Goal: Task Accomplishment & Management: Complete application form

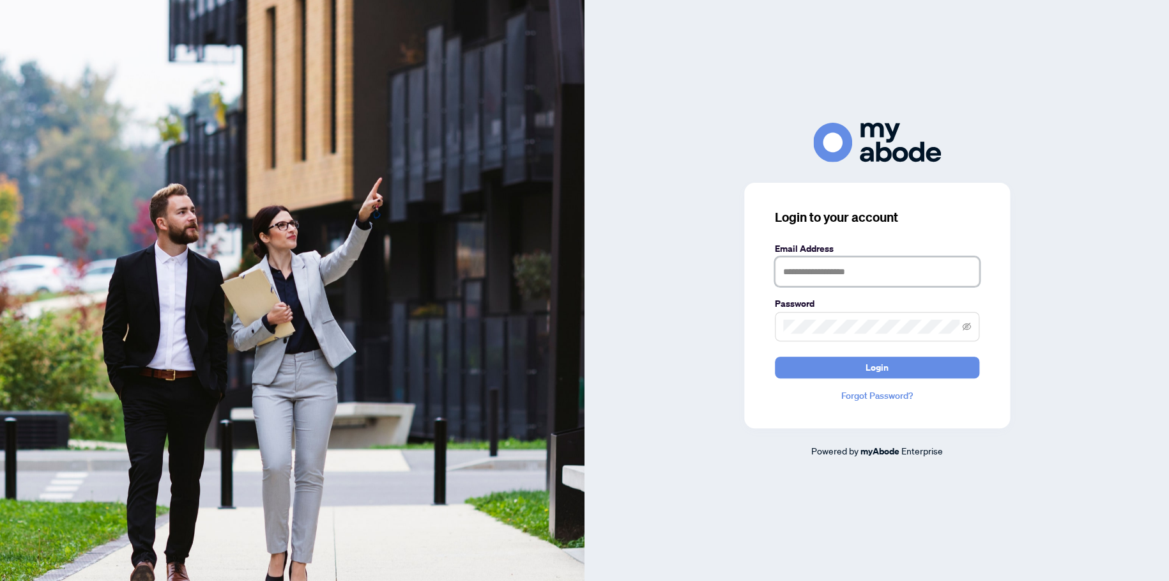
drag, startPoint x: 806, startPoint y: 272, endPoint x: 813, endPoint y: 272, distance: 7.0
click at [806, 272] on input "text" at bounding box center [877, 271] width 204 height 29
type input "**********"
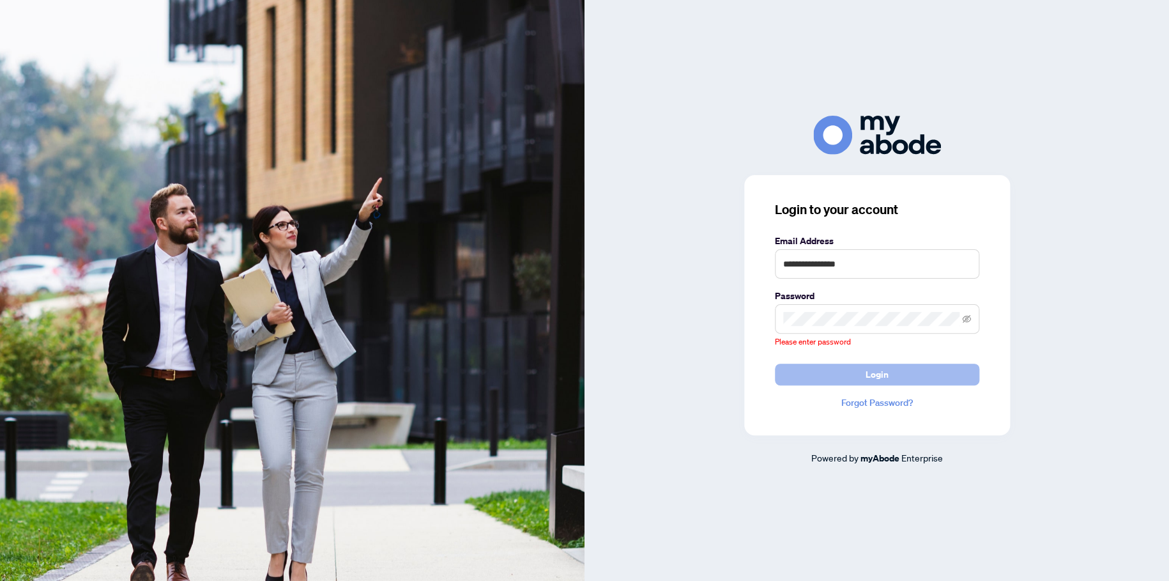
click at [919, 362] on form "**********" at bounding box center [877, 309] width 204 height 151
click at [904, 329] on span at bounding box center [877, 318] width 204 height 29
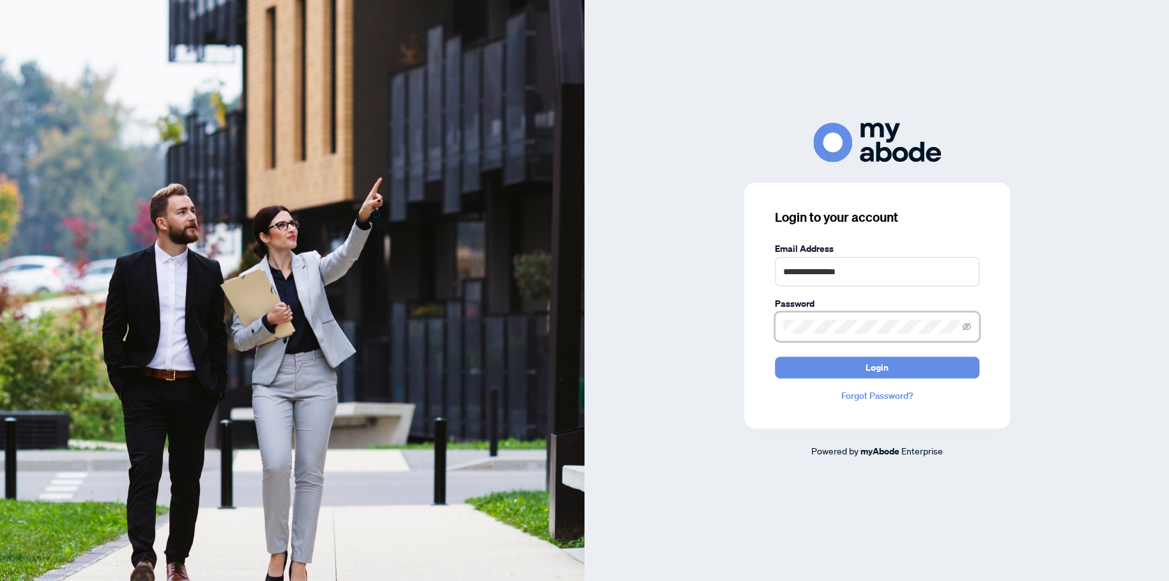
click at [775, 357] on button "Login" at bounding box center [877, 368] width 204 height 22
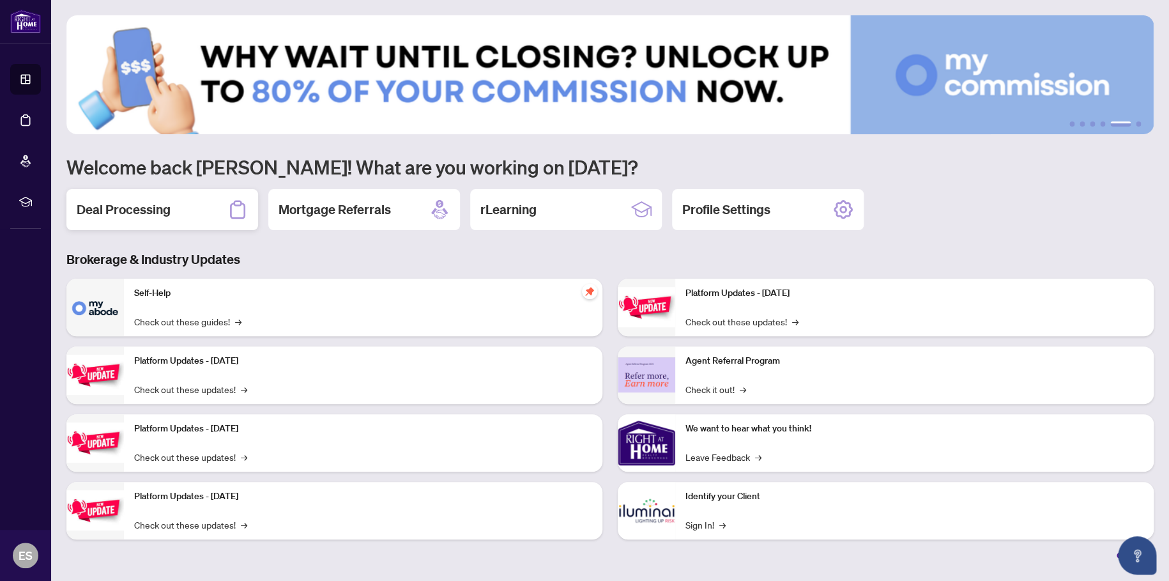
click at [124, 201] on h2 "Deal Processing" at bounding box center [124, 210] width 94 height 18
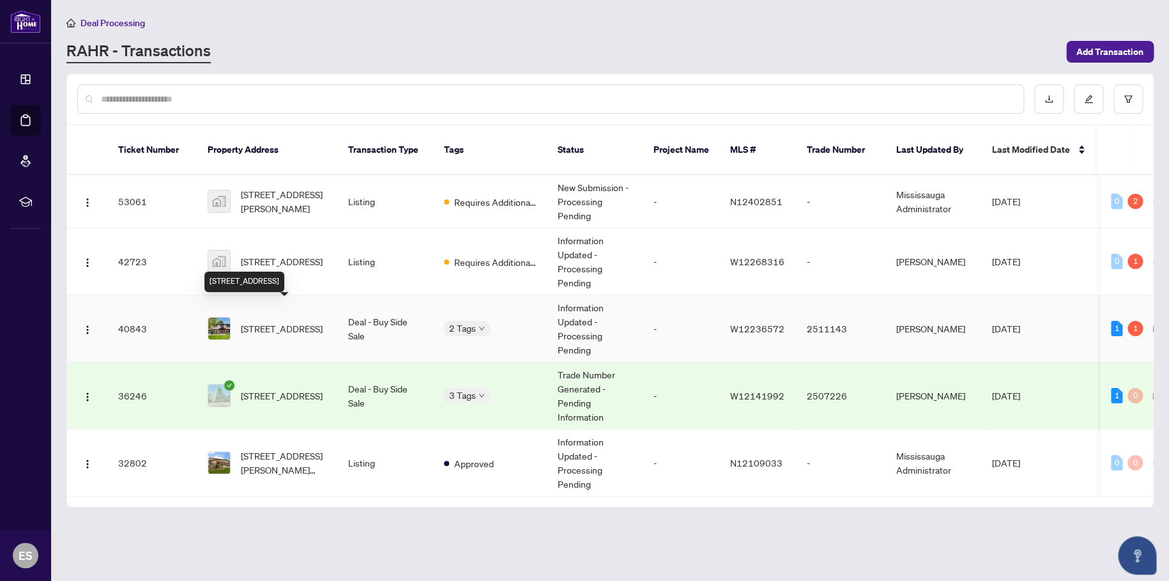
click at [281, 321] on span "[STREET_ADDRESS]" at bounding box center [282, 328] width 82 height 14
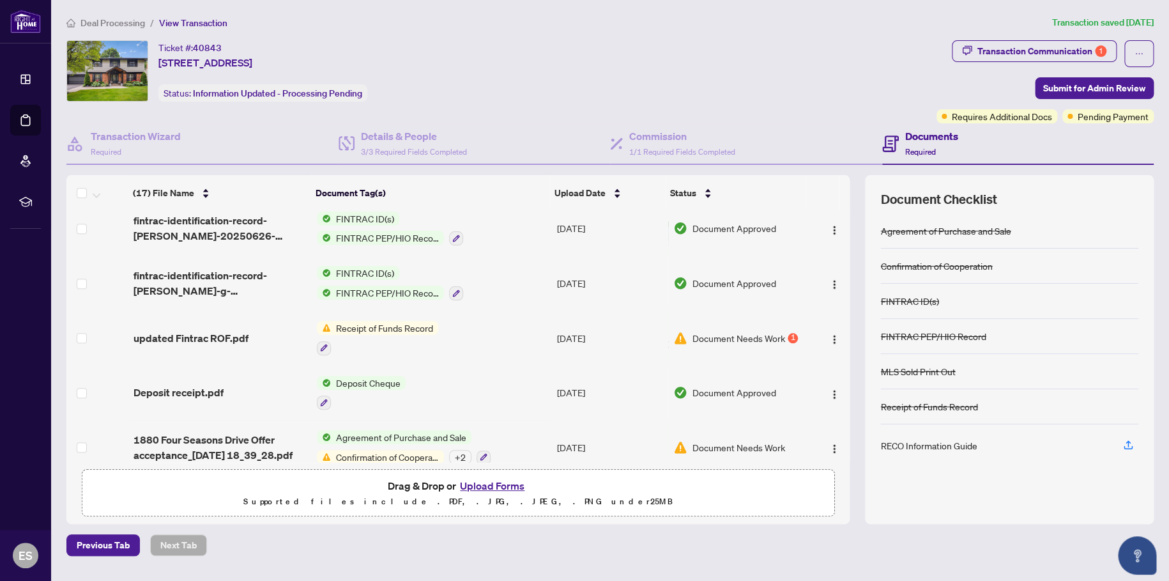
scroll to position [654, 0]
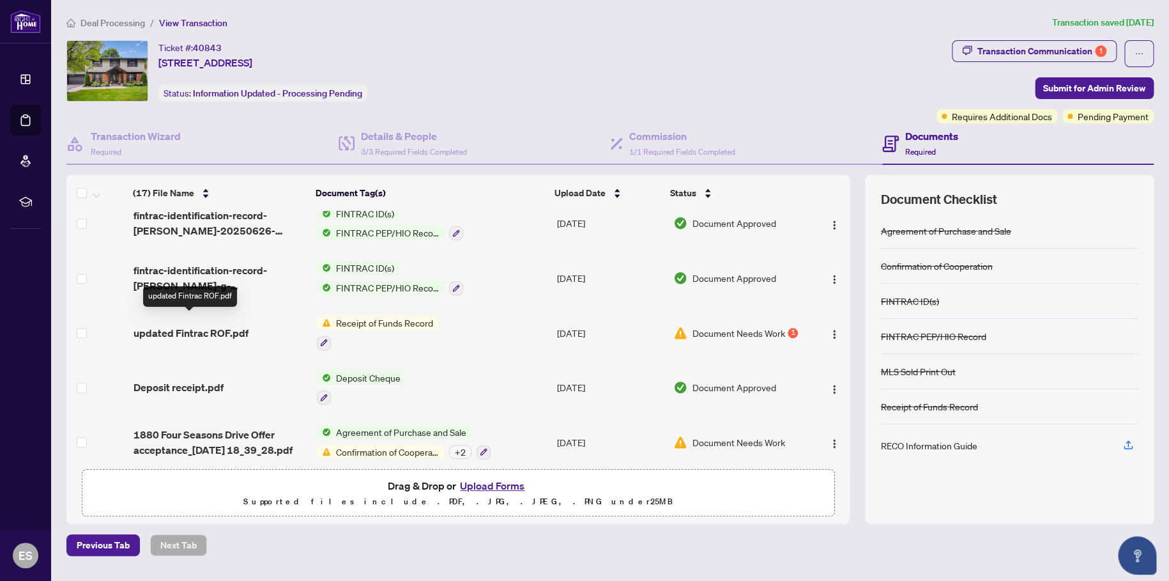
click at [229, 325] on span "updated Fintrac ROF.pdf" at bounding box center [191, 332] width 115 height 15
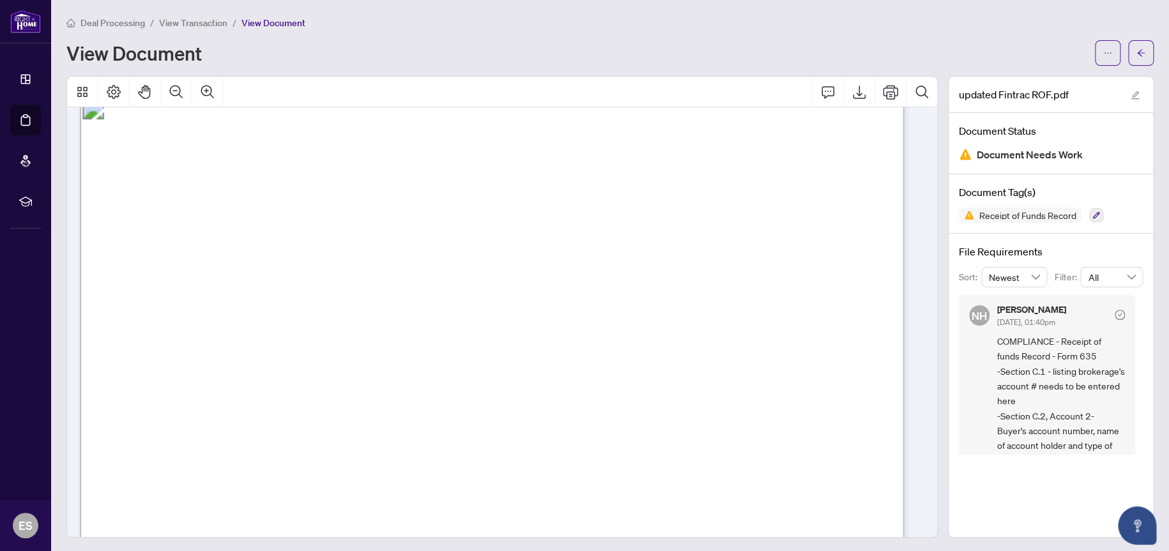
scroll to position [1150, 0]
click at [1137, 52] on icon "arrow-left" at bounding box center [1141, 52] width 8 height 7
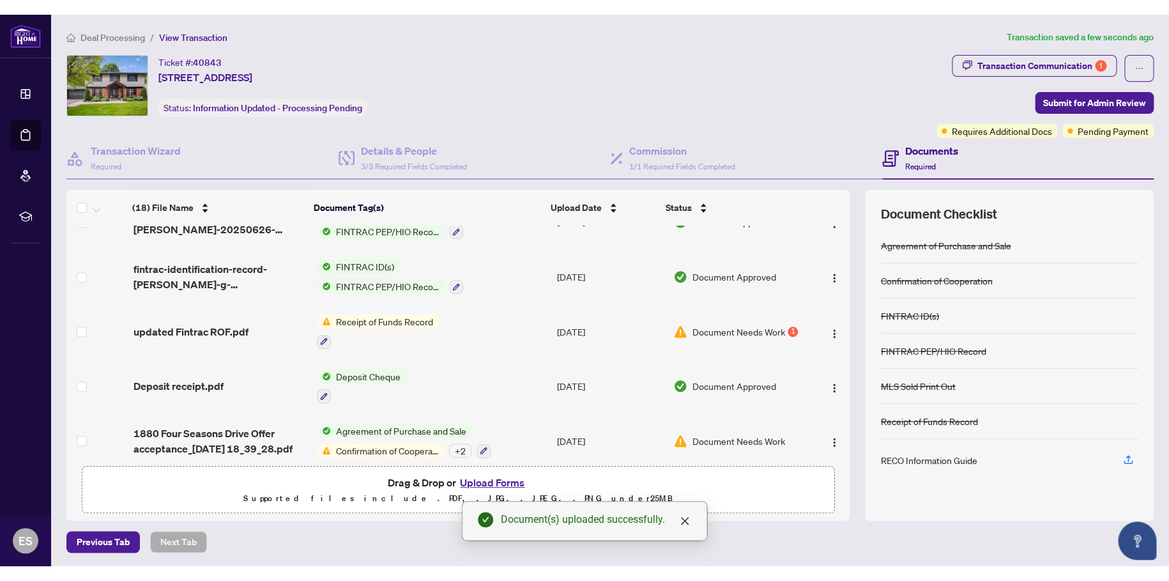
scroll to position [713, 0]
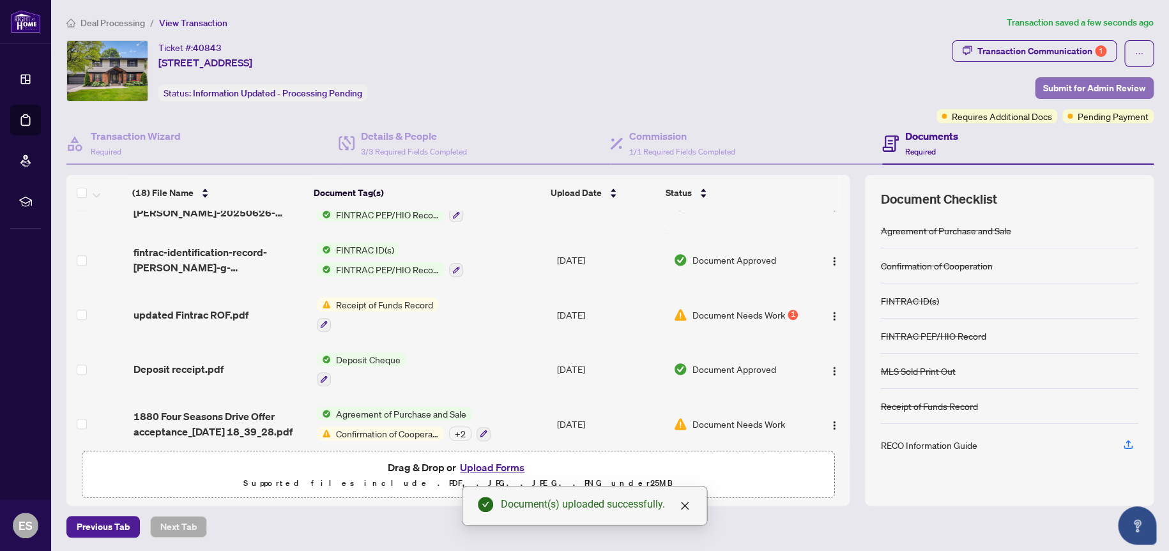
click at [1085, 84] on span "Submit for Admin Review" at bounding box center [1095, 88] width 102 height 20
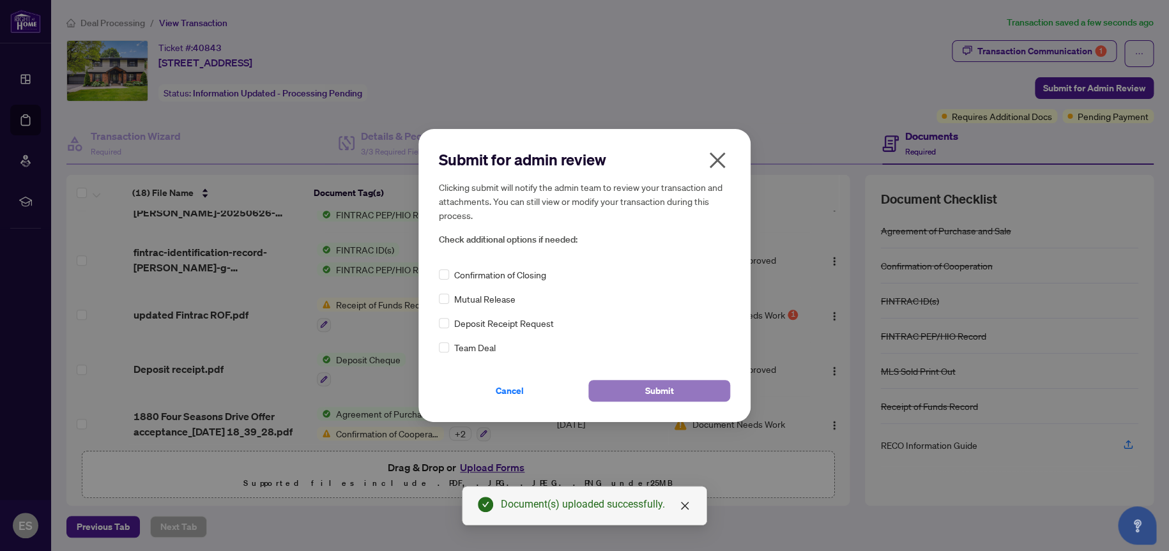
click at [650, 396] on span "Submit" at bounding box center [659, 391] width 29 height 20
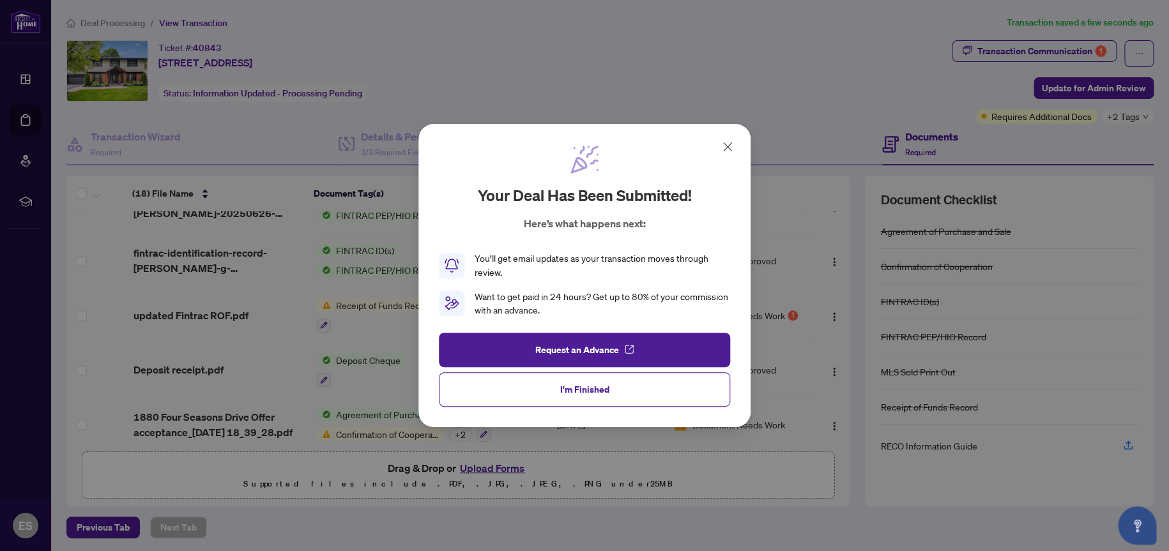
click at [590, 393] on span "I'm Finished" at bounding box center [584, 390] width 49 height 20
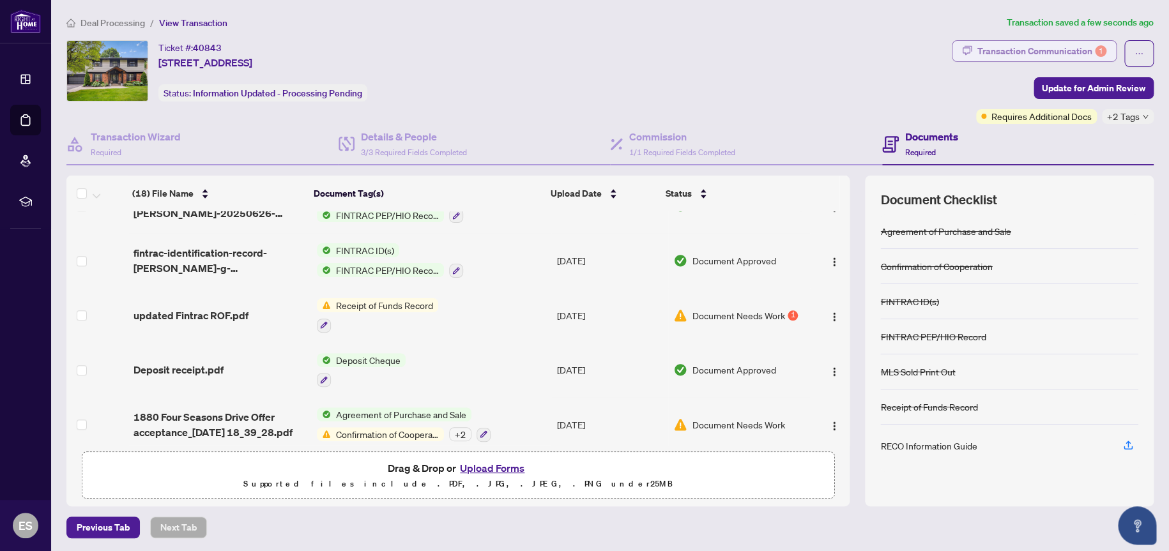
click at [1095, 54] on div "1" at bounding box center [1101, 51] width 12 height 12
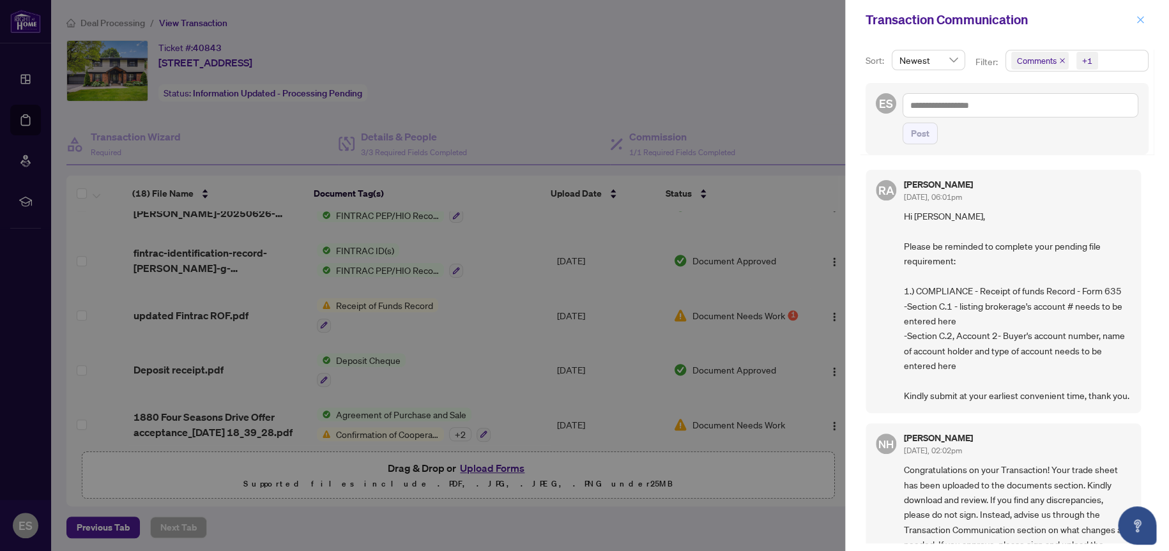
click at [1141, 20] on icon "close" at bounding box center [1140, 19] width 9 height 9
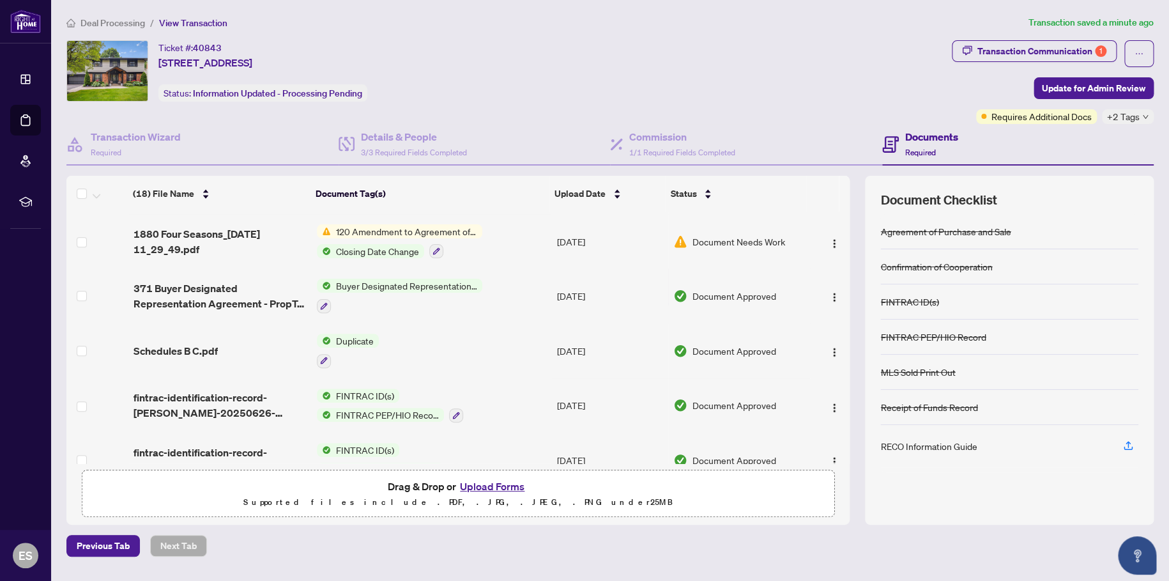
scroll to position [695, 0]
